Goal: Task Accomplishment & Management: Manage account settings

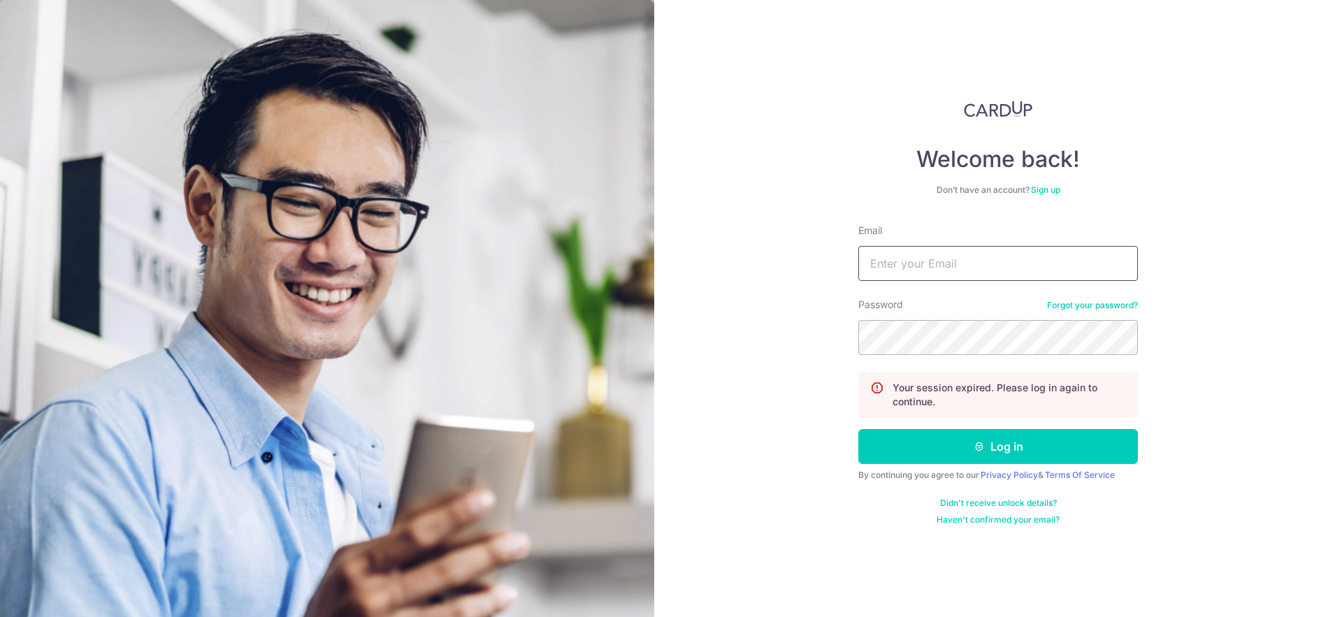
click at [972, 255] on input "Email" at bounding box center [998, 263] width 280 height 35
type input "[EMAIL_ADDRESS][DOMAIN_NAME]"
click at [858, 429] on button "Log in" at bounding box center [998, 446] width 280 height 35
click at [995, 271] on input "Email" at bounding box center [998, 263] width 280 height 35
type input "[EMAIL_ADDRESS][DOMAIN_NAME]"
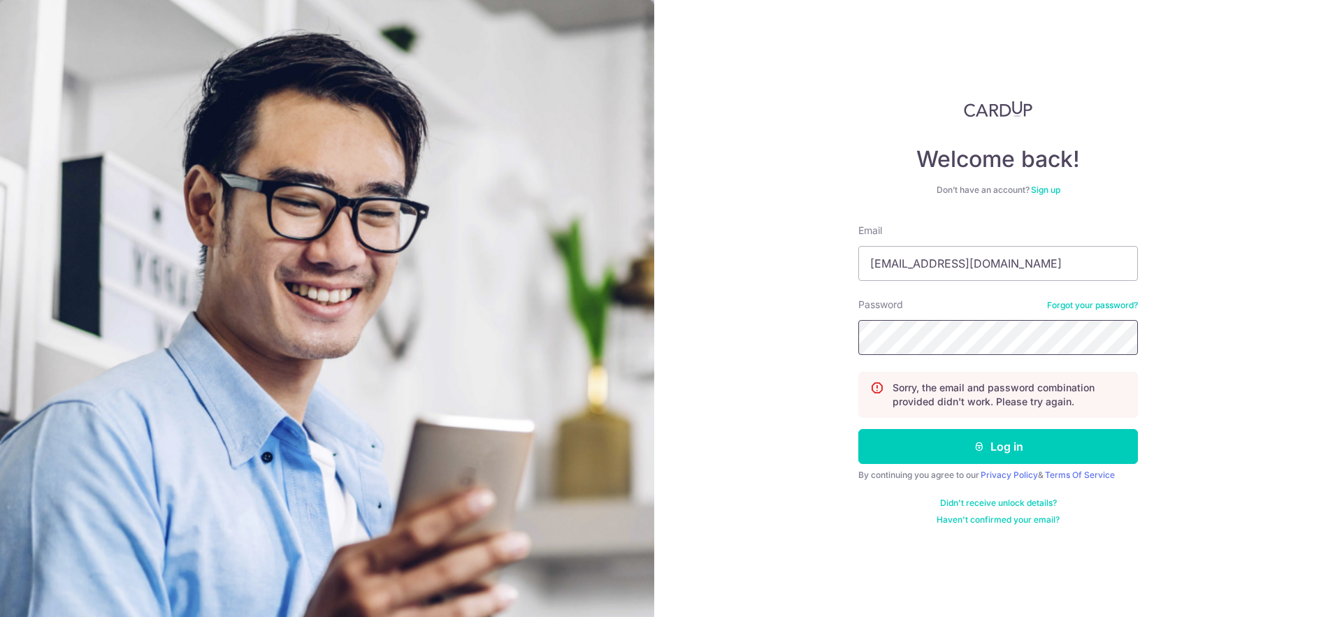
click at [858, 429] on button "Log in" at bounding box center [998, 446] width 280 height 35
click at [970, 259] on input "Email" at bounding box center [998, 263] width 280 height 35
type input "[EMAIL_ADDRESS][DOMAIN_NAME]"
click at [858, 429] on button "Log in" at bounding box center [998, 446] width 280 height 35
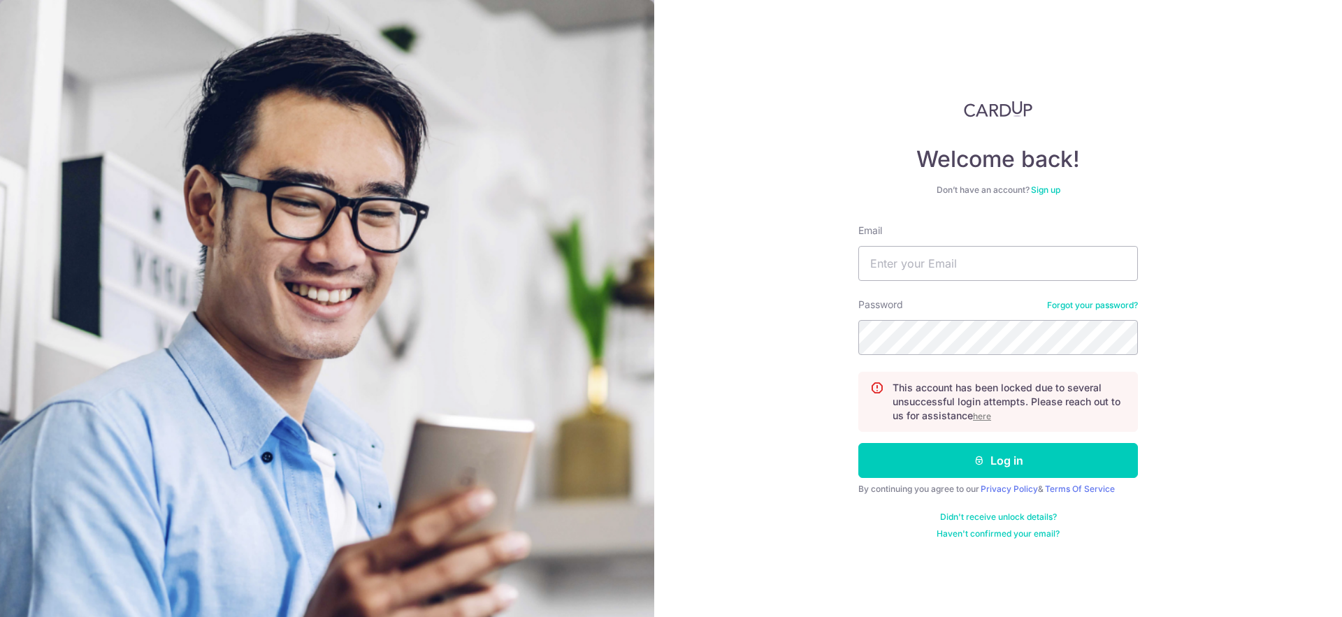
click at [1197, 441] on div "Welcome back! Don’t have an account? Sign up Email Password Forgot your passwor…" at bounding box center [998, 308] width 688 height 617
click at [988, 416] on u "here" at bounding box center [982, 416] width 18 height 10
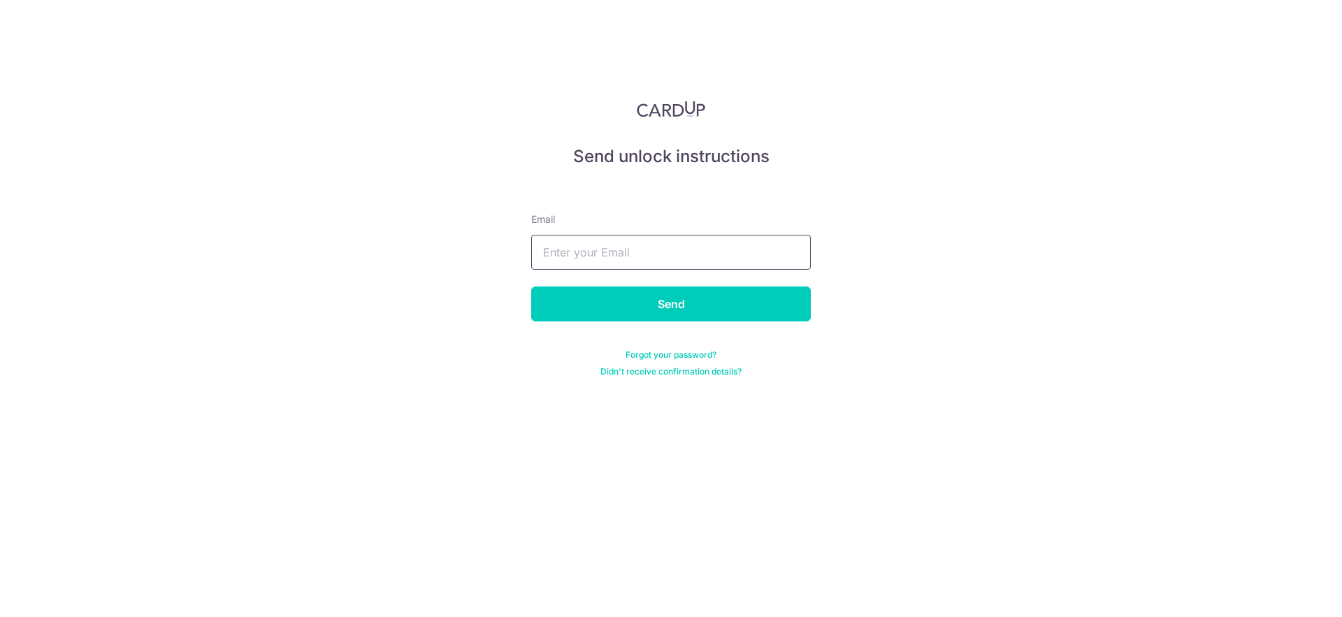
click at [652, 250] on input "text" at bounding box center [671, 252] width 280 height 35
type input "[EMAIL_ADDRESS][DOMAIN_NAME]"
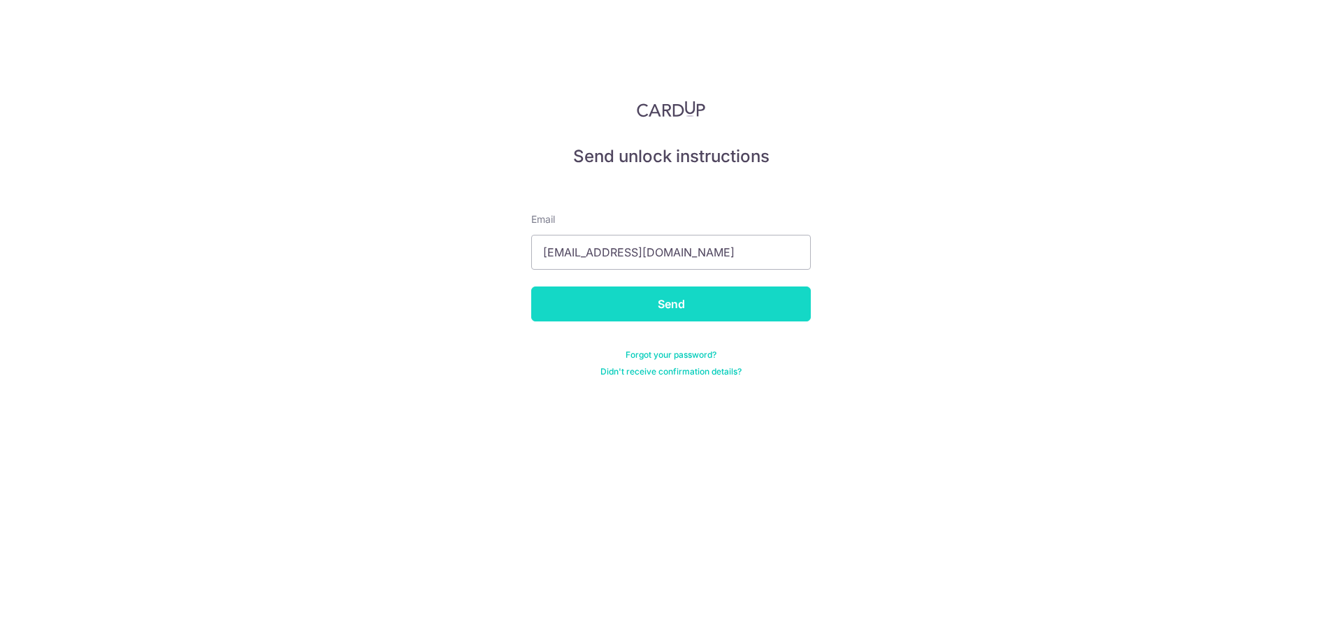
click at [658, 297] on input "Send" at bounding box center [671, 304] width 280 height 35
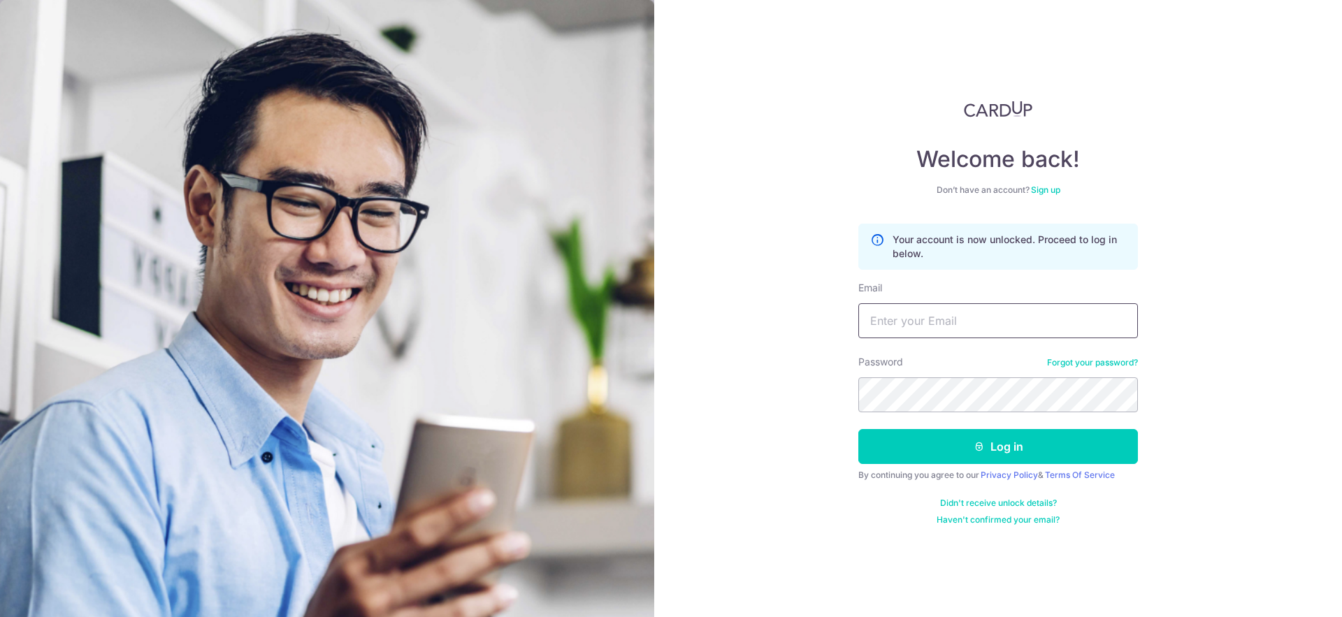
click at [923, 315] on input "Email" at bounding box center [998, 320] width 280 height 35
type input "[EMAIL_ADDRESS][DOMAIN_NAME]"
click at [1002, 452] on button "Log in" at bounding box center [998, 446] width 280 height 35
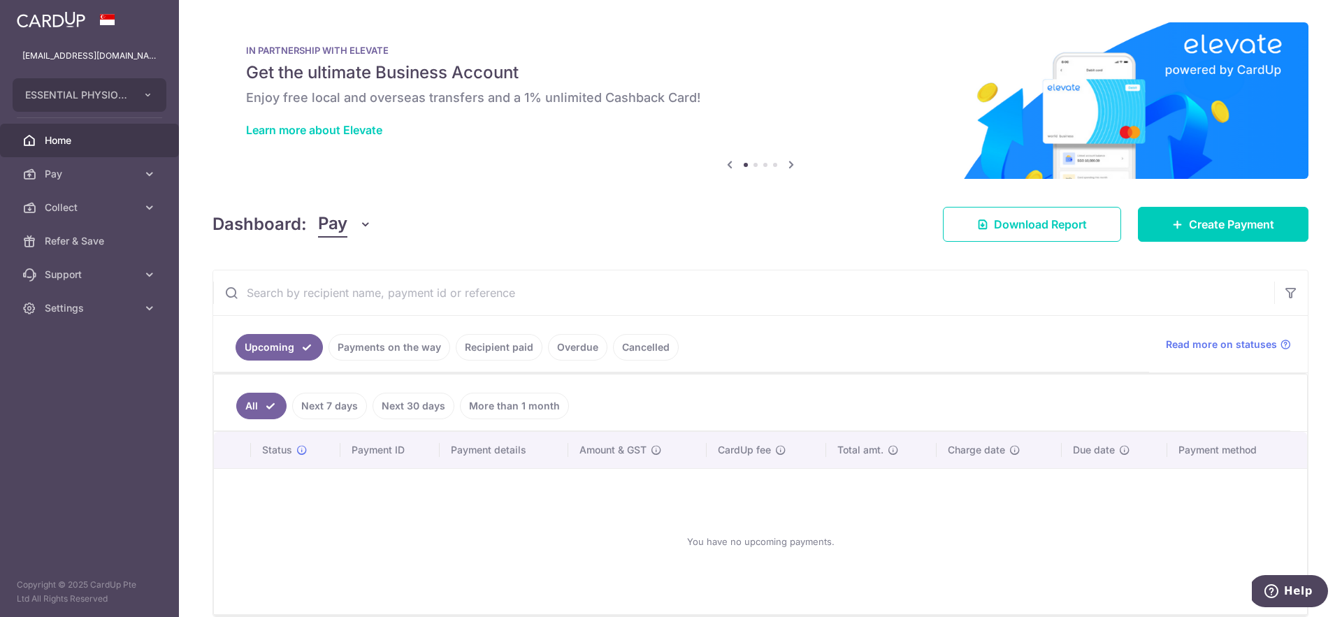
click at [410, 355] on link "Payments on the way" at bounding box center [390, 347] width 122 height 27
